Goal: Task Accomplishment & Management: Use online tool/utility

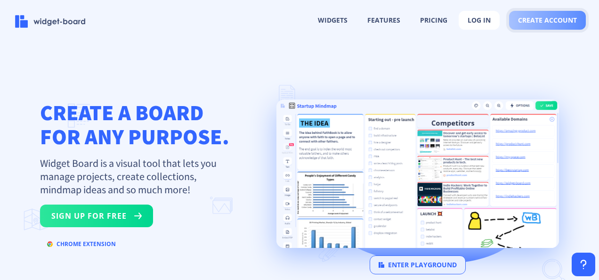
click at [538, 26] on button "create account" at bounding box center [547, 20] width 77 height 19
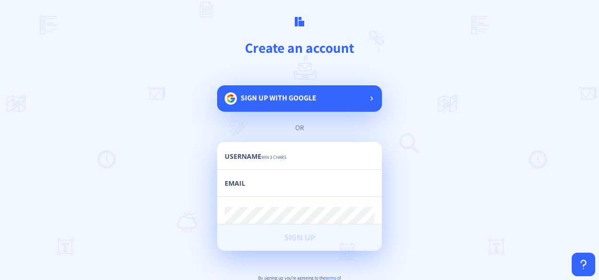
click at [296, 106] on span "Sign up with google" at bounding box center [279, 101] width 76 height 19
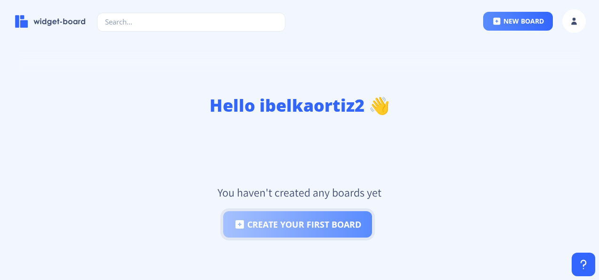
click at [293, 219] on button "create your first board" at bounding box center [297, 224] width 149 height 26
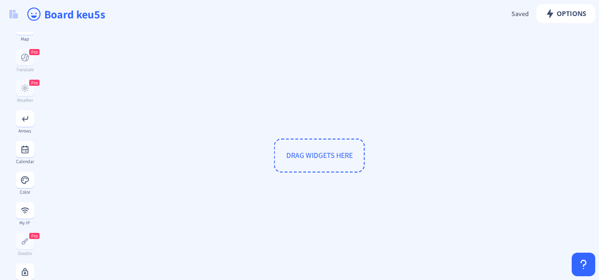
scroll to position [353, 0]
click at [26, 163] on div "Calendar" at bounding box center [25, 160] width 34 height 5
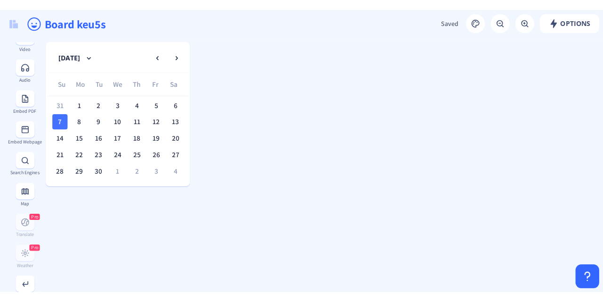
scroll to position [154, 0]
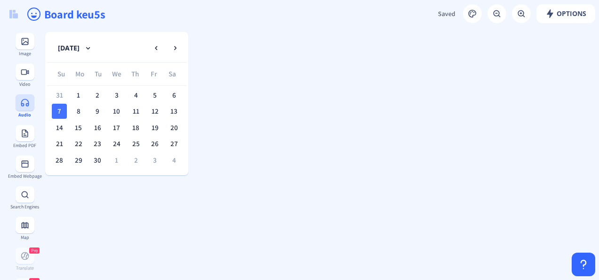
click at [21, 106] on rect at bounding box center [24, 102] width 9 height 9
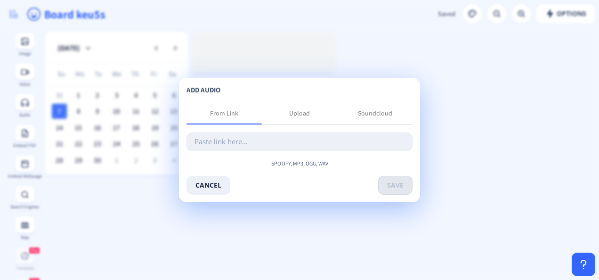
click at [256, 144] on input "text" at bounding box center [300, 141] width 226 height 19
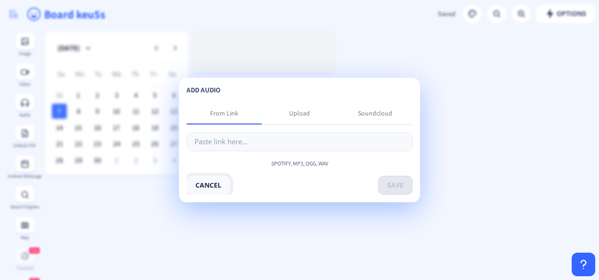
click at [212, 185] on button "cancel" at bounding box center [209, 185] width 44 height 19
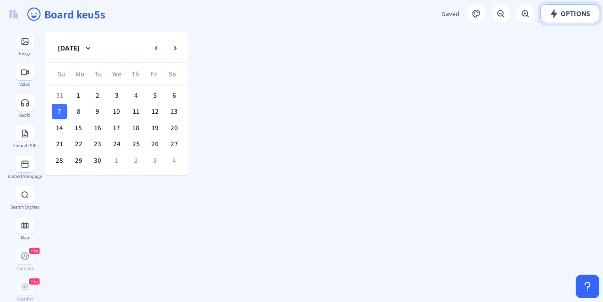
click at [553, 18] on button "Options" at bounding box center [569, 13] width 59 height 19
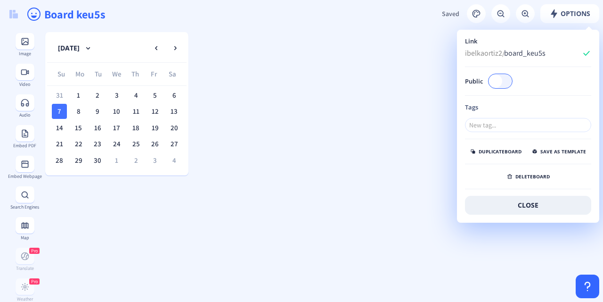
click at [508, 208] on button "close" at bounding box center [528, 205] width 126 height 19
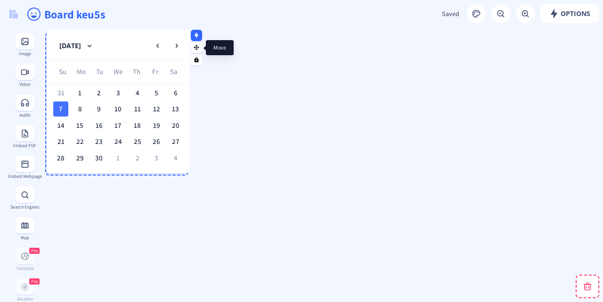
click at [198, 47] on icon at bounding box center [196, 47] width 5 height 5
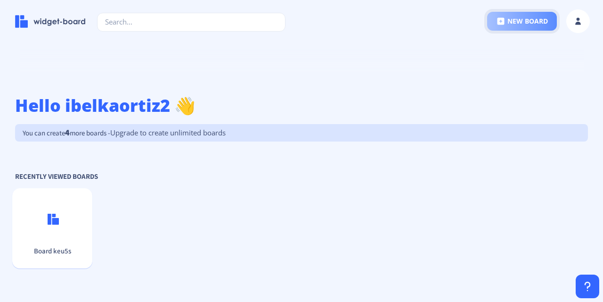
click at [536, 21] on button "new board" at bounding box center [522, 21] width 70 height 19
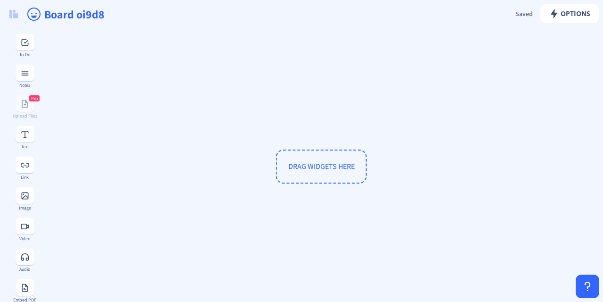
click at [329, 170] on span "DRAG WIDGETS HERE" at bounding box center [321, 166] width 91 height 34
click at [325, 166] on span "DRAG WIDGETS HERE" at bounding box center [321, 166] width 66 height 10
click at [557, 15] on span "Options" at bounding box center [569, 14] width 41 height 8
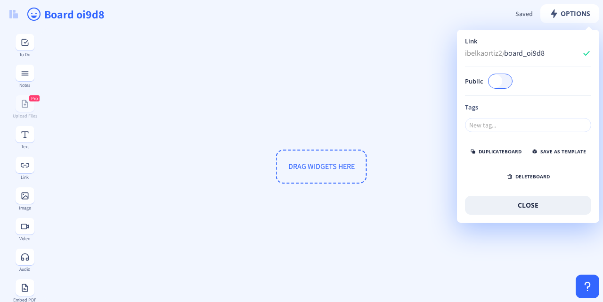
click at [342, 121] on div "DRAG WIDGETS HERE" at bounding box center [321, 166] width 552 height 269
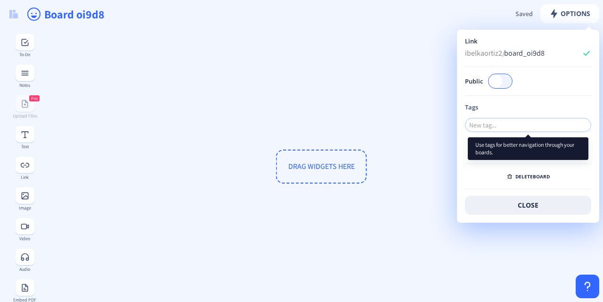
click at [495, 124] on input "Board Tags" at bounding box center [528, 125] width 126 height 14
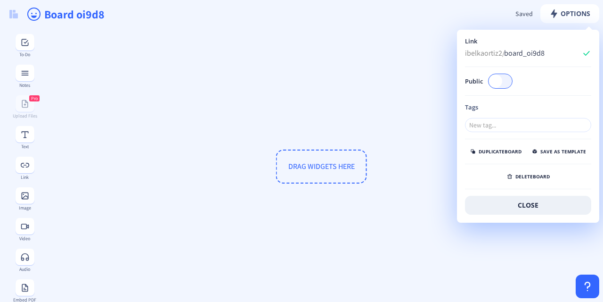
click at [209, 258] on div "DRAG WIDGETS HERE" at bounding box center [321, 166] width 552 height 269
click at [497, 208] on button "close" at bounding box center [528, 205] width 126 height 19
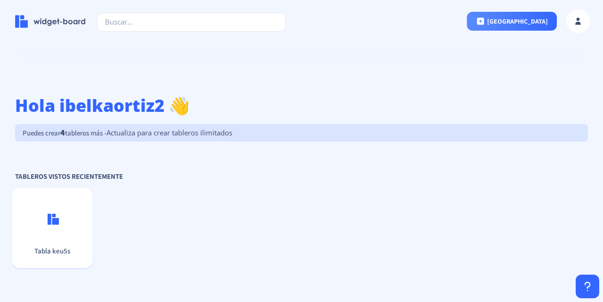
click at [415, 124] on p "Puedes crear 4 tableros más - Actualiza para crear tableros ilimitados" at bounding box center [301, 132] width 573 height 17
click at [418, 122] on div "Hola ibelkaortiz2 👋 Puedes crear 4 tableros más - Actualiza para crear tableros…" at bounding box center [301, 249] width 573 height 310
click at [540, 30] on button "[GEOGRAPHIC_DATA]" at bounding box center [512, 21] width 90 height 19
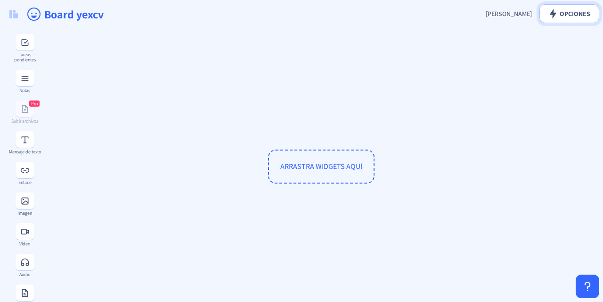
click at [574, 15] on font "Opciones" at bounding box center [575, 13] width 31 height 8
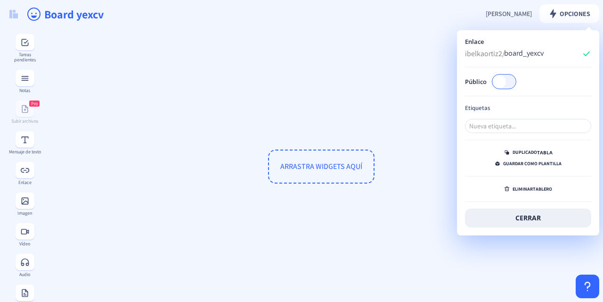
click at [368, 129] on div "ARRASTRA WIDGETS AQUÍ" at bounding box center [321, 166] width 552 height 269
click at [186, 131] on div "ARRASTRA WIDGETS AQUÍ" at bounding box center [321, 166] width 552 height 269
